Goal: Find specific page/section: Find specific page/section

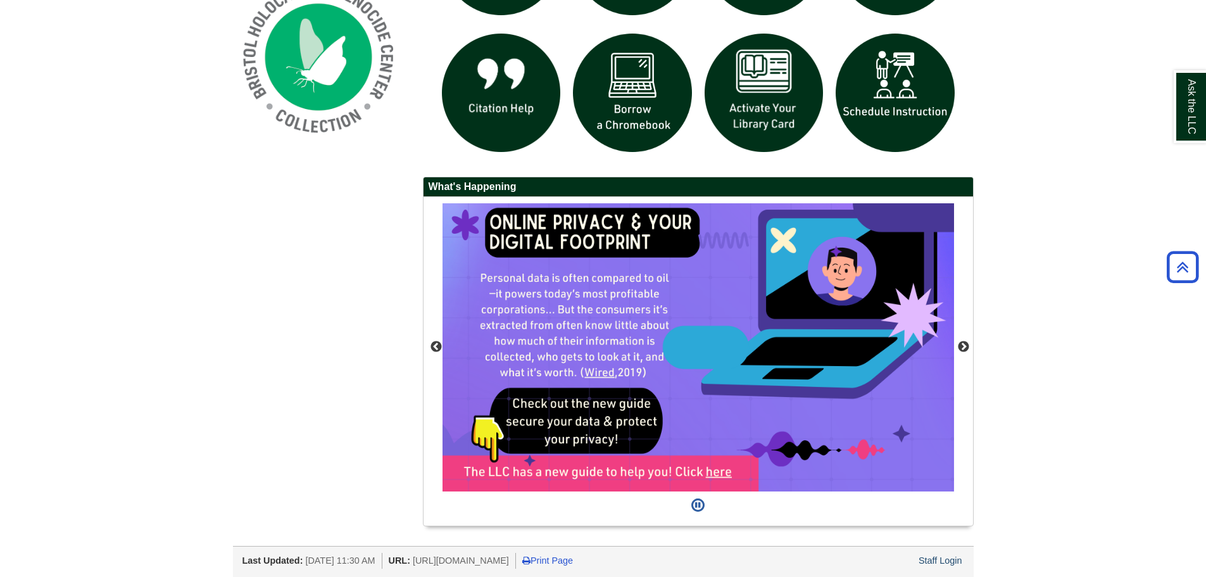
scroll to position [1041, 0]
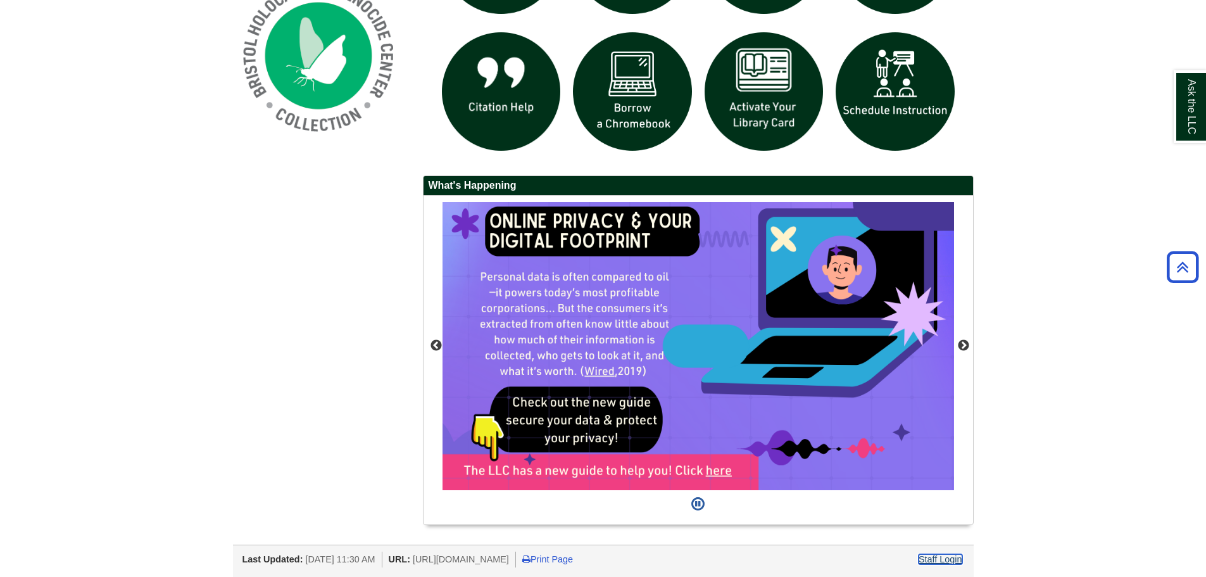
click at [939, 560] on link "Staff Login" at bounding box center [941, 559] width 44 height 10
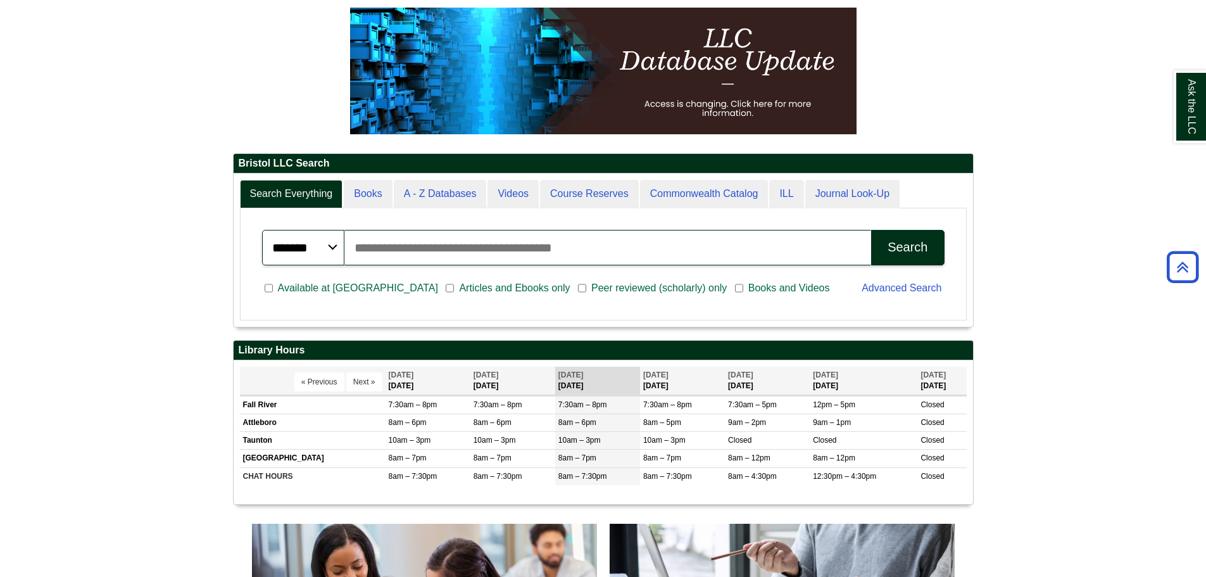
scroll to position [63, 0]
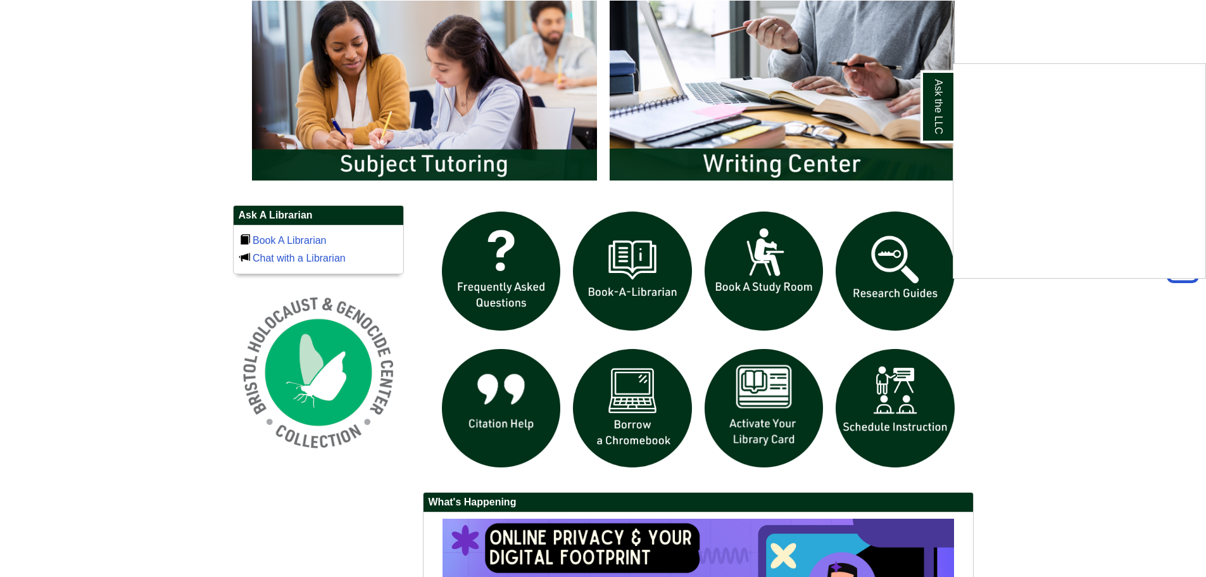
scroll to position [408, 0]
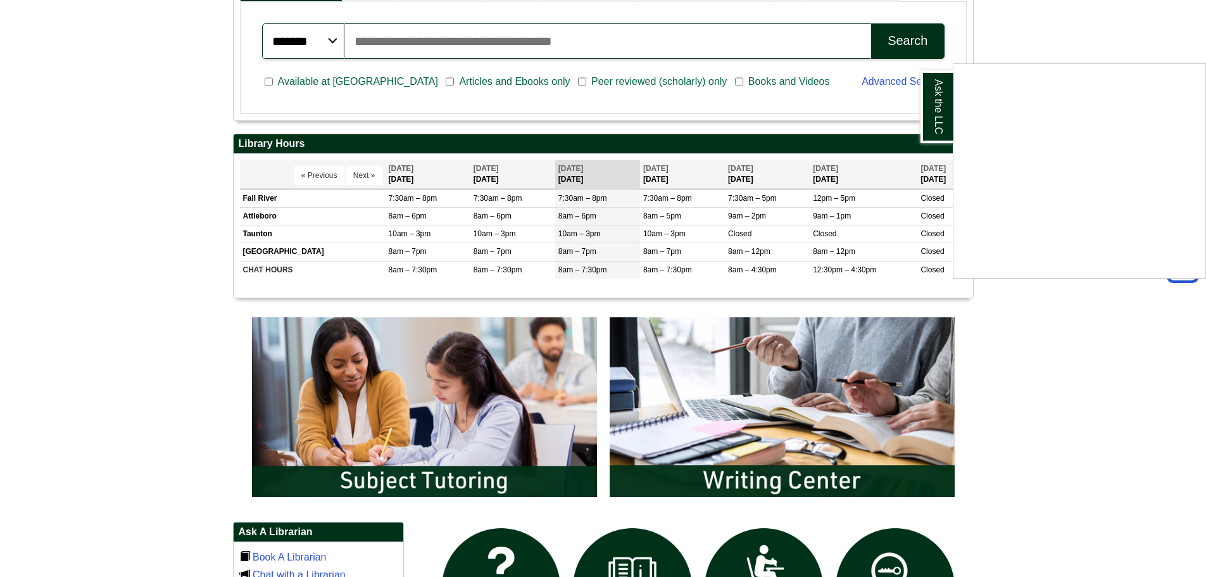
click at [175, 257] on div "Ask the LLC" at bounding box center [603, 288] width 1206 height 577
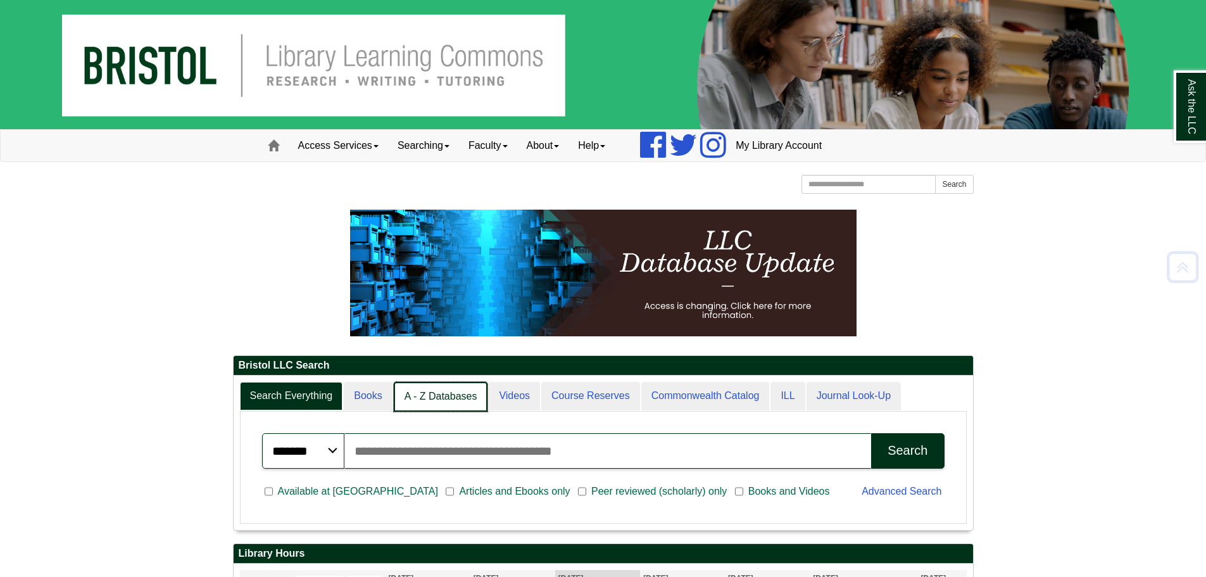
scroll to position [6, 6]
click at [415, 390] on link "A - Z Databases" at bounding box center [441, 397] width 94 height 30
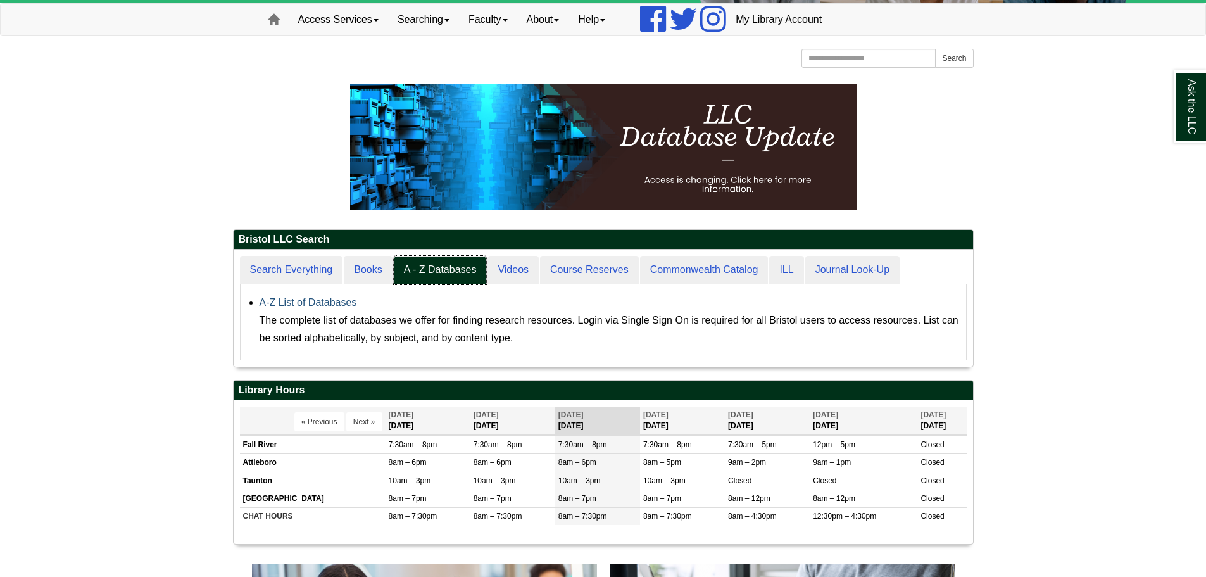
scroll to position [127, 0]
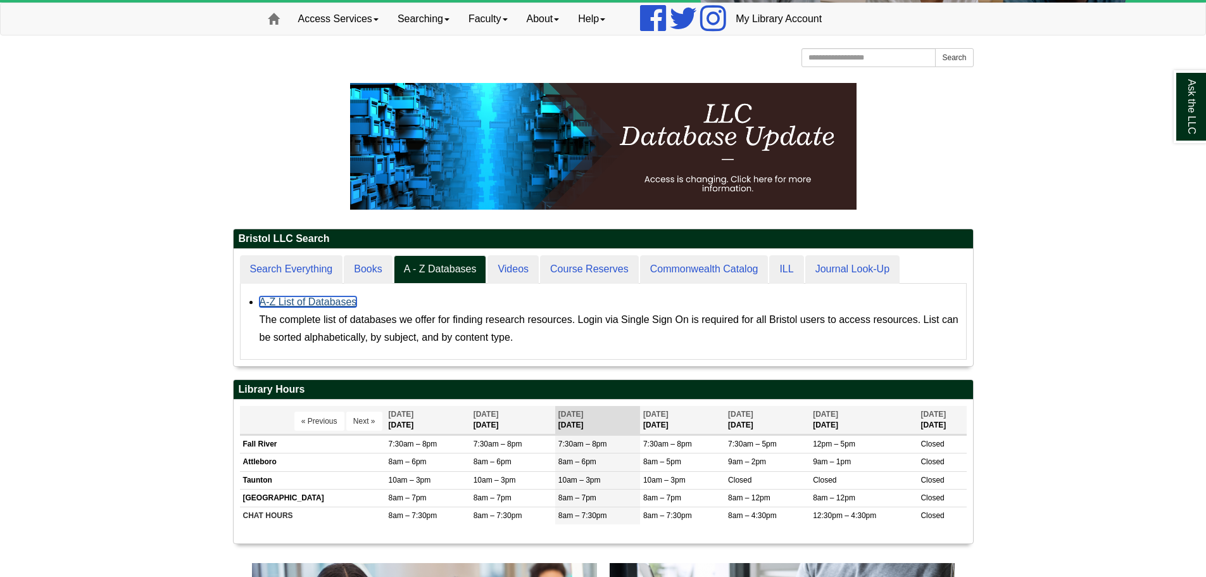
click at [304, 302] on link "A-Z List of Databases" at bounding box center [308, 301] width 97 height 11
